Goal: Information Seeking & Learning: Learn about a topic

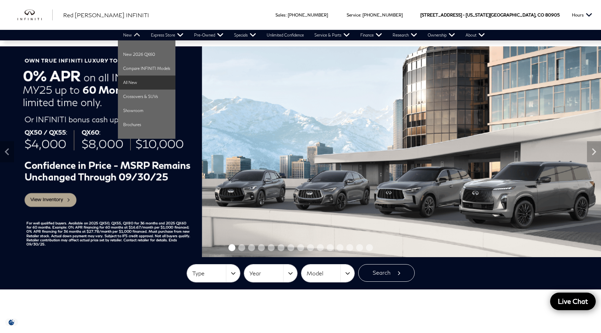
click at [139, 83] on link "All New" at bounding box center [147, 82] width 58 height 14
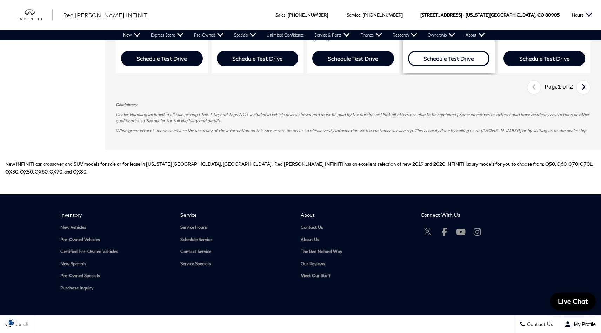
scroll to position [1173, 0]
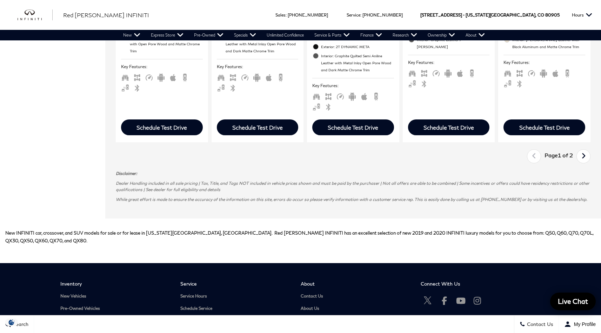
click at [592, 154] on link "Next" at bounding box center [583, 156] width 15 height 12
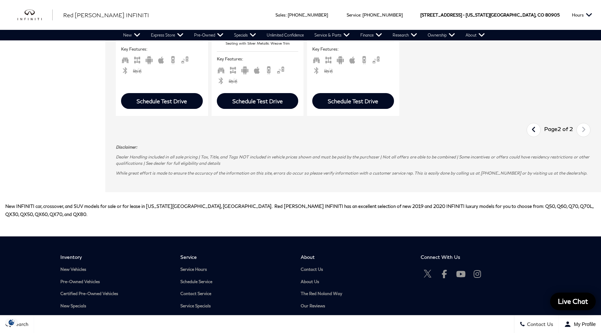
scroll to position [788, 0]
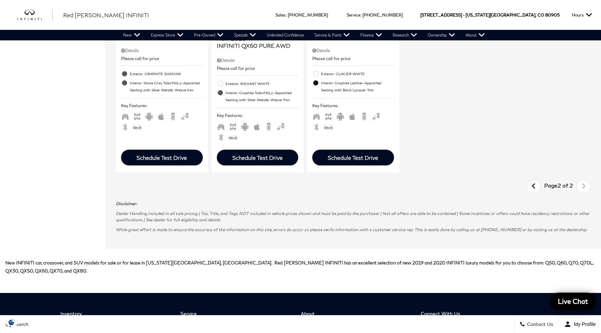
click at [541, 190] on link "Last" at bounding box center [534, 186] width 15 height 12
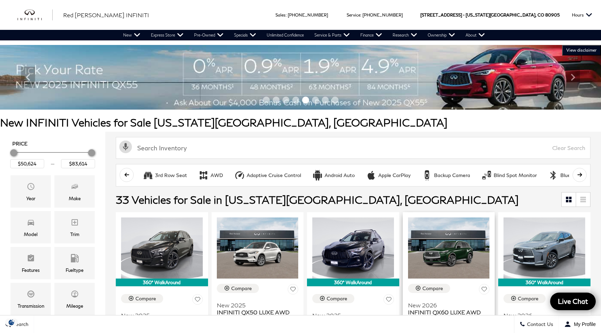
scroll to position [232, 0]
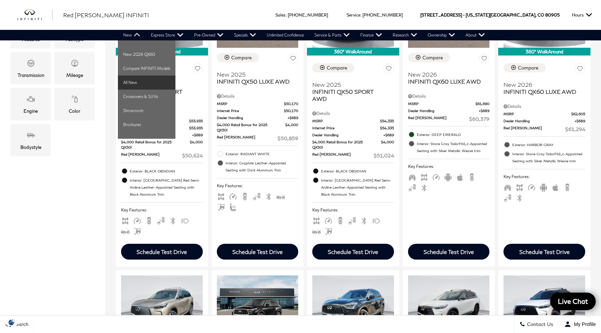
click at [147, 81] on link "All New" at bounding box center [147, 82] width 58 height 14
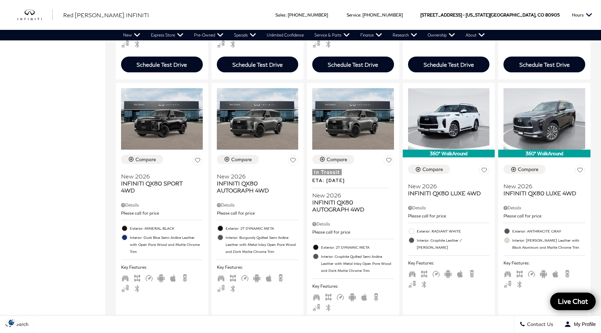
scroll to position [1194, 0]
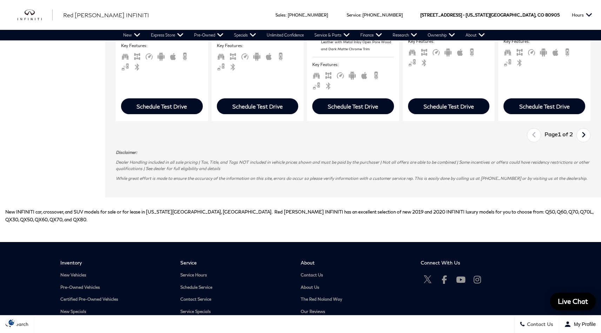
click at [586, 132] on icon "next page" at bounding box center [584, 134] width 5 height 11
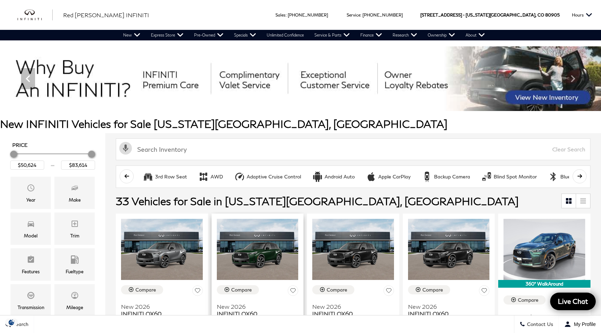
scroll to position [148, 0]
